Goal: Information Seeking & Learning: Learn about a topic

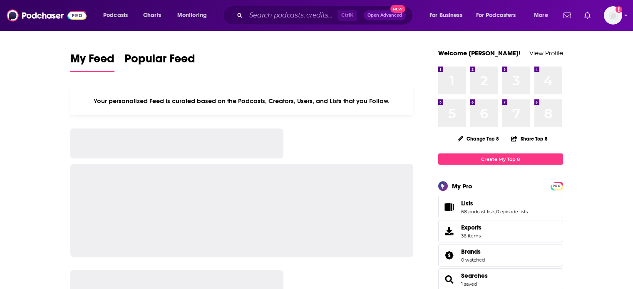
click at [272, 25] on div "Ctrl K Open Advanced New" at bounding box center [318, 15] width 190 height 19
click at [268, 19] on input "Search podcasts, credits, & more..." at bounding box center [292, 15] width 92 height 13
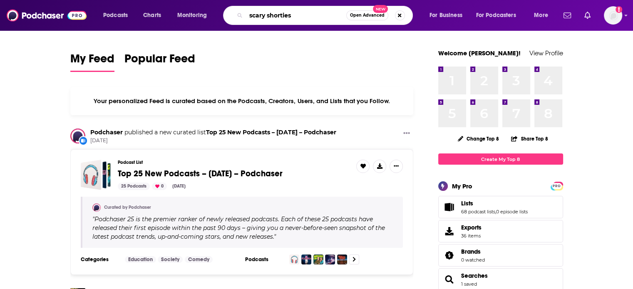
type input "scary shorties"
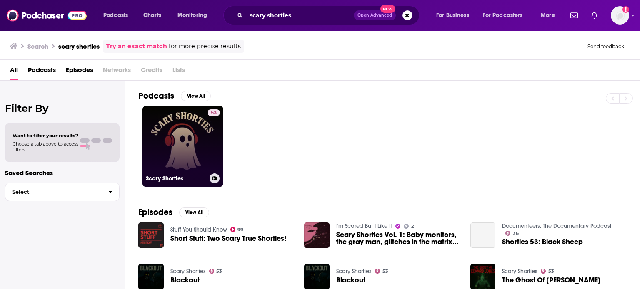
click at [216, 159] on div "53" at bounding box center [213, 142] width 12 height 64
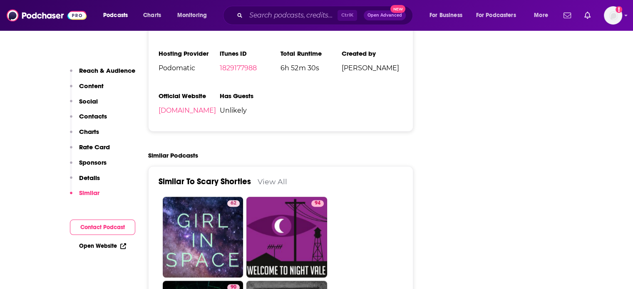
scroll to position [1266, 0]
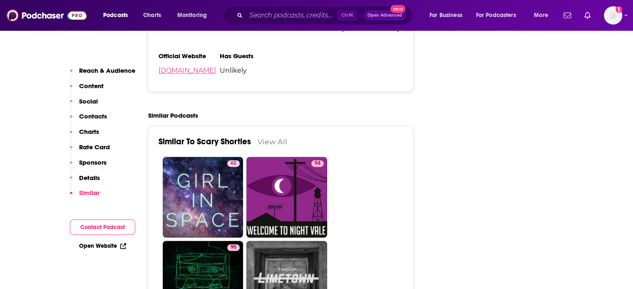
click at [189, 72] on link "[DOMAIN_NAME]" at bounding box center [187, 71] width 57 height 8
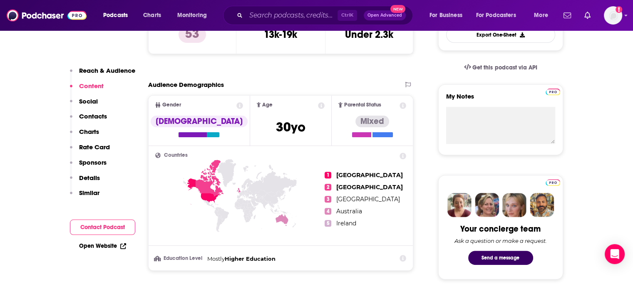
scroll to position [0, 0]
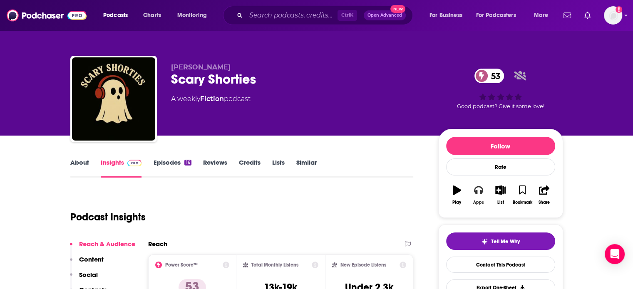
click at [481, 194] on icon "button" at bounding box center [478, 191] width 9 height 8
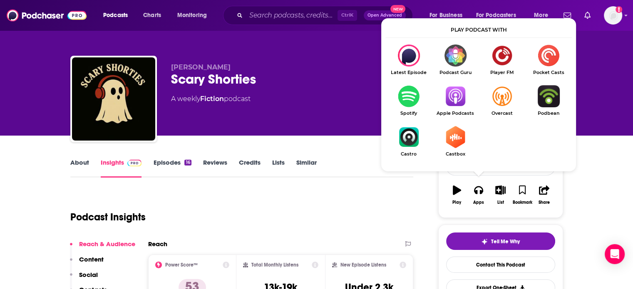
click at [450, 99] on img "Show Listen On dropdown" at bounding box center [455, 96] width 47 height 22
